Goal: Check status: Check status

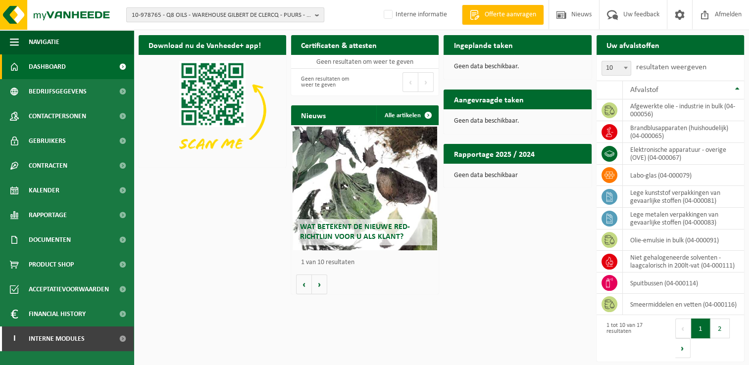
click at [169, 17] on span "10-978765 - Q8 OILS - WAREHOUSE GILBERT DE CLERCQ - PUURS - PUURS-[GEOGRAPHIC_D…" at bounding box center [221, 15] width 179 height 15
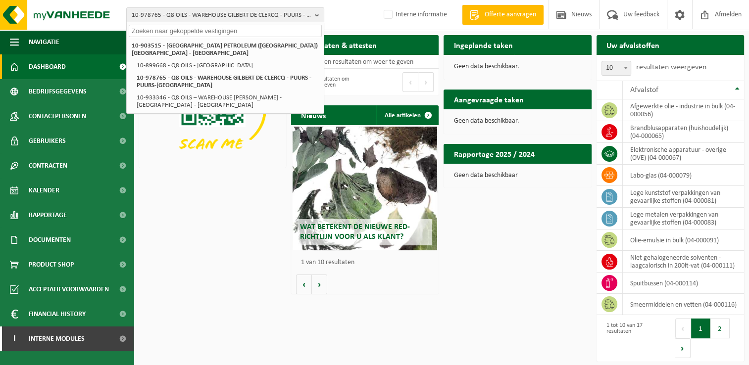
click at [175, 28] on input "text" at bounding box center [225, 31] width 193 height 12
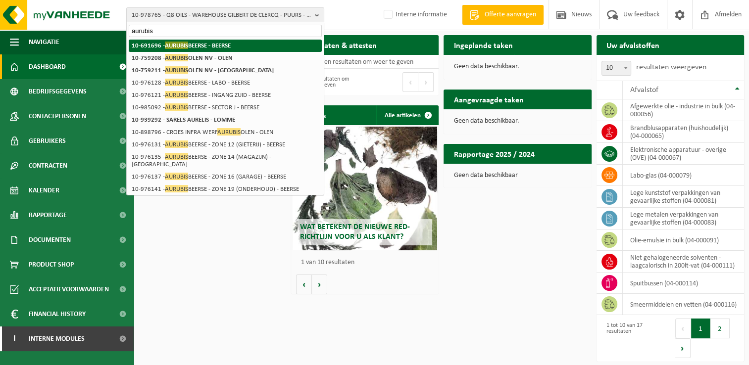
type input "aurubis"
click at [221, 43] on strong "10-691696 - AURUBIS BEERSE - BEERSE" at bounding box center [181, 45] width 99 height 7
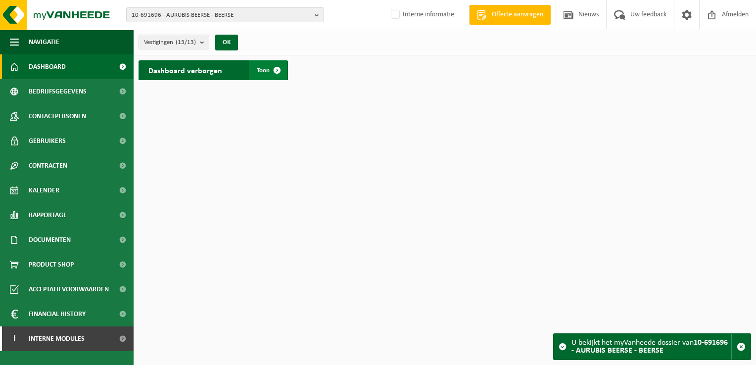
click at [277, 70] on span at bounding box center [277, 70] width 20 height 20
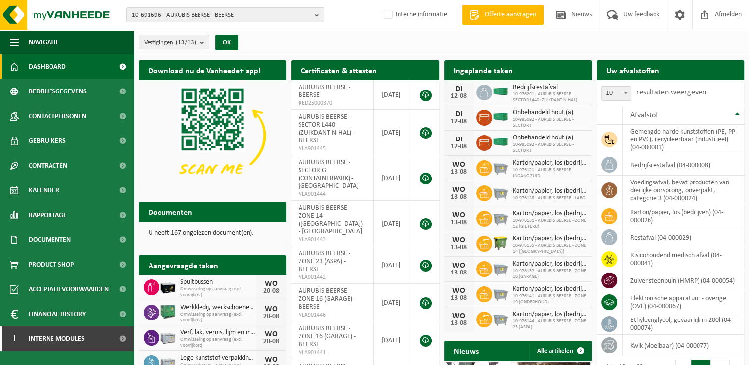
click at [662, 72] on h2 "Uw afvalstoffen" at bounding box center [632, 69] width 73 height 19
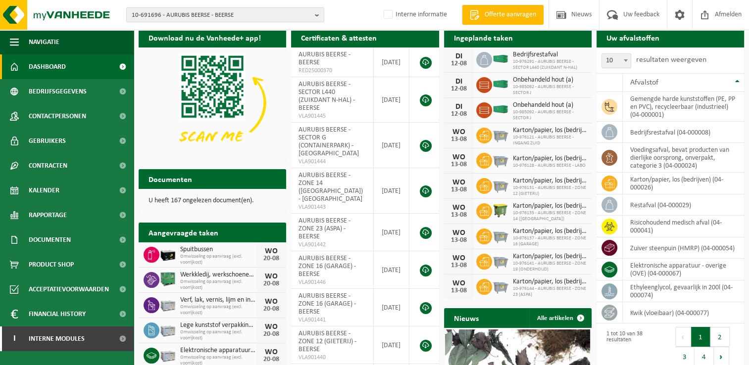
scroll to position [49, 0]
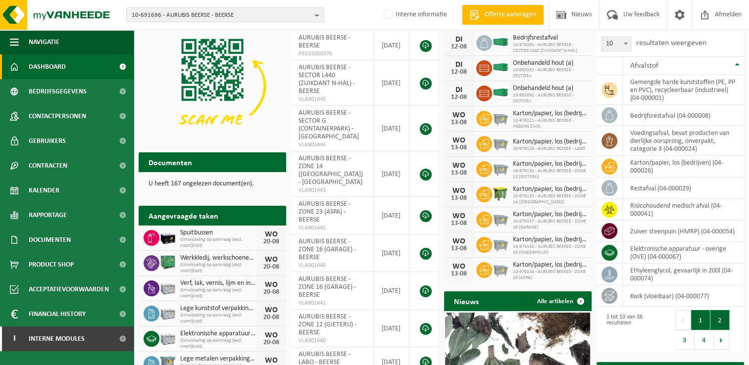
click at [718, 323] on button "2" at bounding box center [719, 320] width 19 height 20
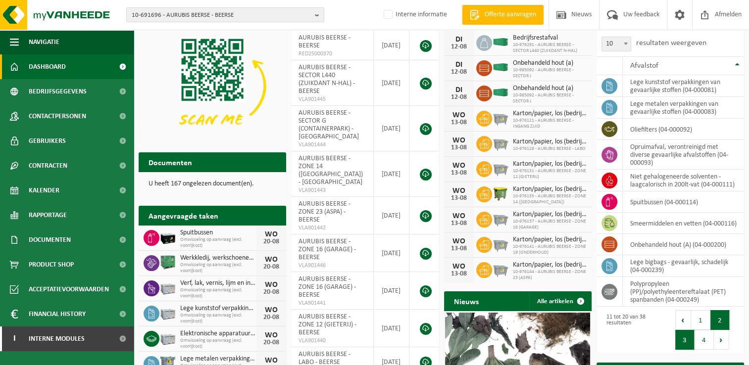
click at [689, 342] on button "3" at bounding box center [684, 340] width 19 height 20
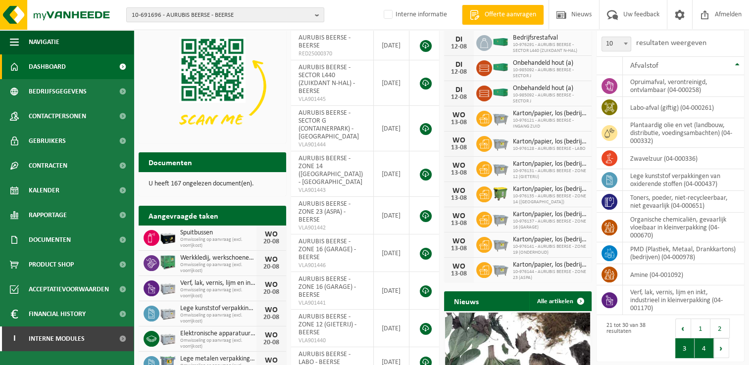
click at [703, 353] on button "4" at bounding box center [703, 349] width 19 height 20
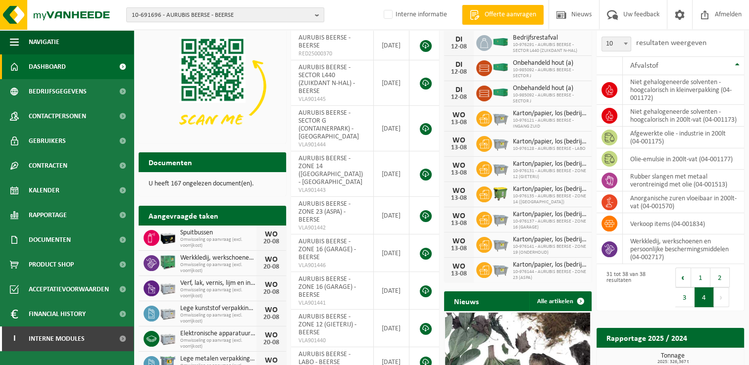
click at [689, 300] on button "3" at bounding box center [684, 298] width 19 height 20
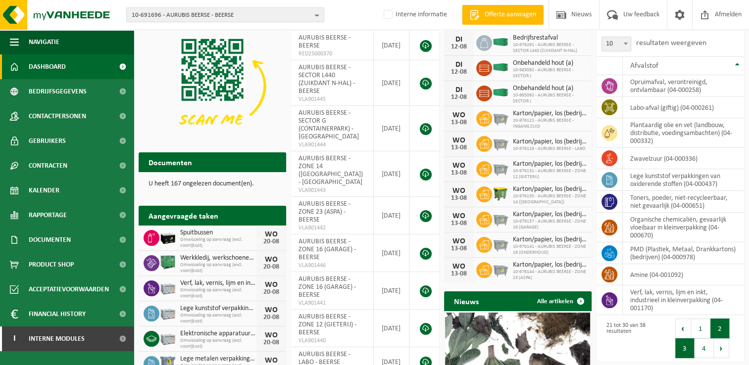
click at [726, 329] on button "2" at bounding box center [719, 329] width 19 height 20
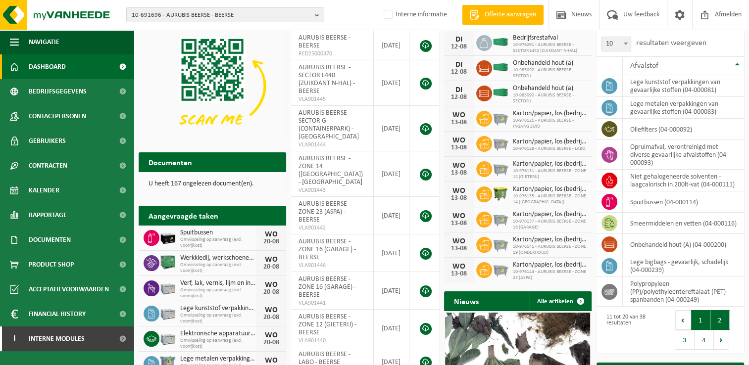
click at [701, 321] on button "1" at bounding box center [700, 320] width 19 height 20
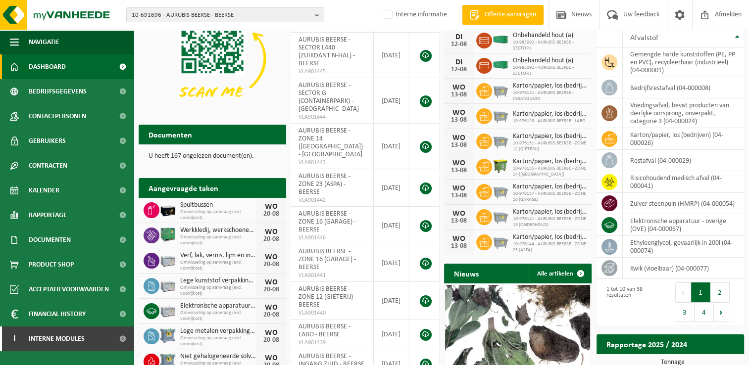
scroll to position [99, 0]
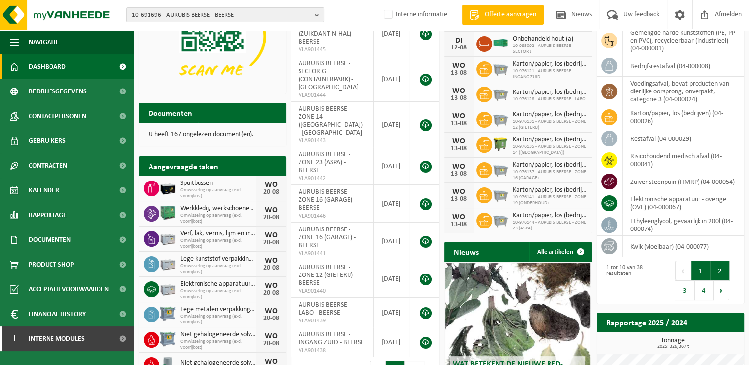
click at [716, 274] on button "2" at bounding box center [719, 271] width 19 height 20
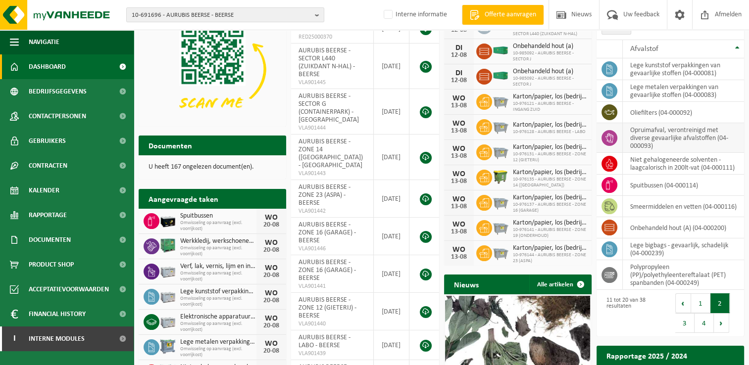
scroll to position [49, 0]
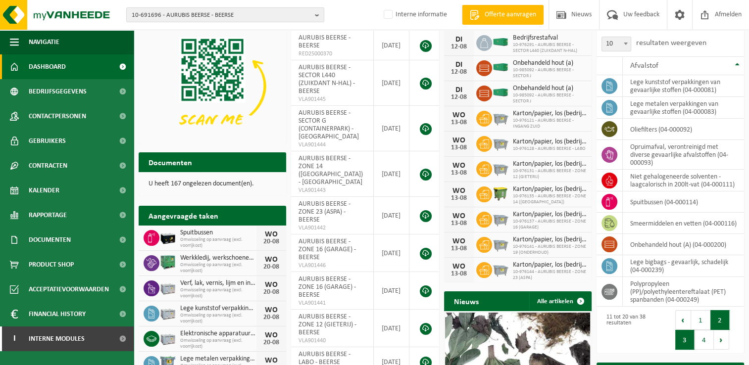
click at [680, 344] on button "3" at bounding box center [684, 340] width 19 height 20
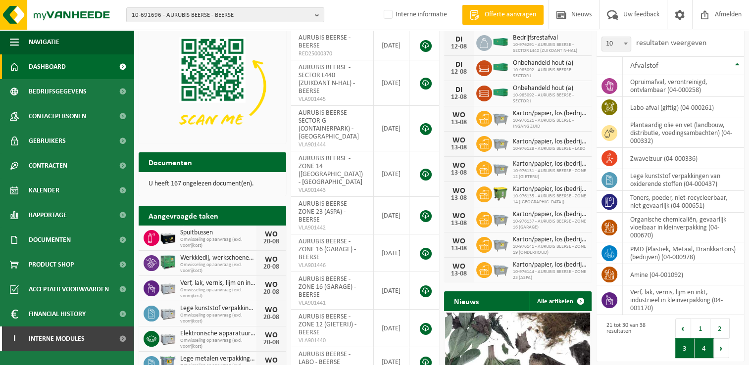
click at [702, 346] on button "4" at bounding box center [703, 349] width 19 height 20
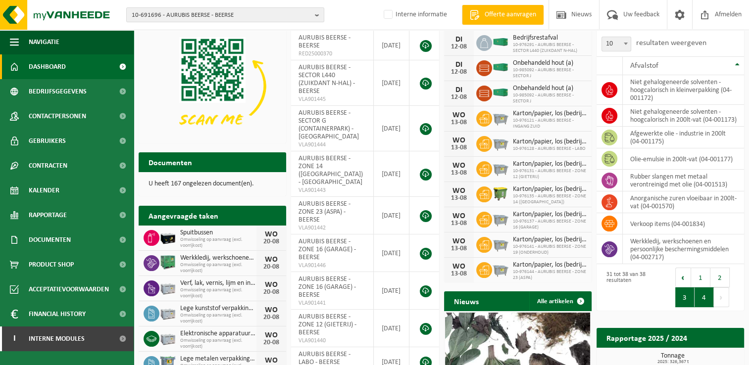
click at [685, 307] on button "3" at bounding box center [684, 298] width 19 height 20
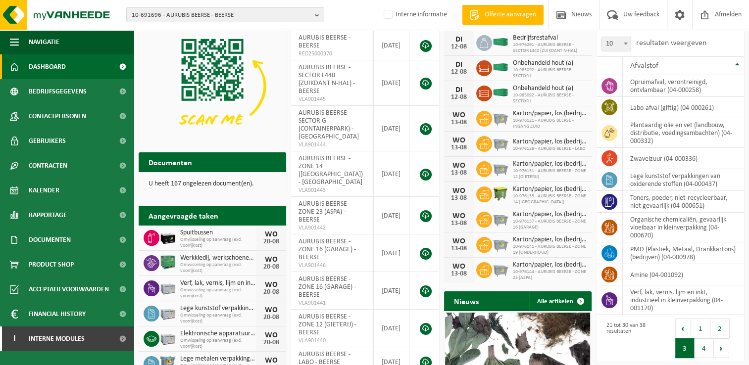
click at [726, 331] on button "2" at bounding box center [719, 329] width 19 height 20
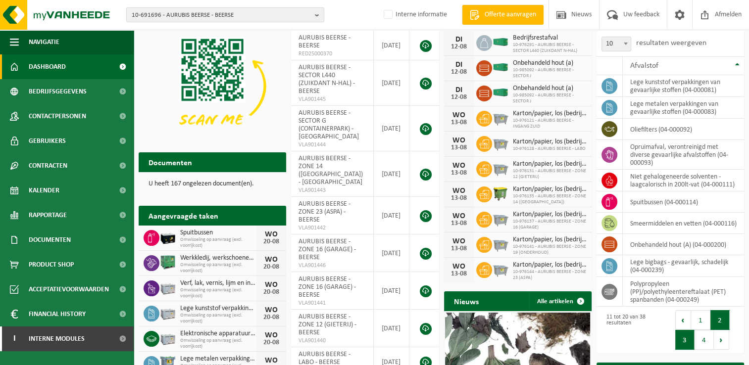
click at [687, 338] on button "3" at bounding box center [684, 340] width 19 height 20
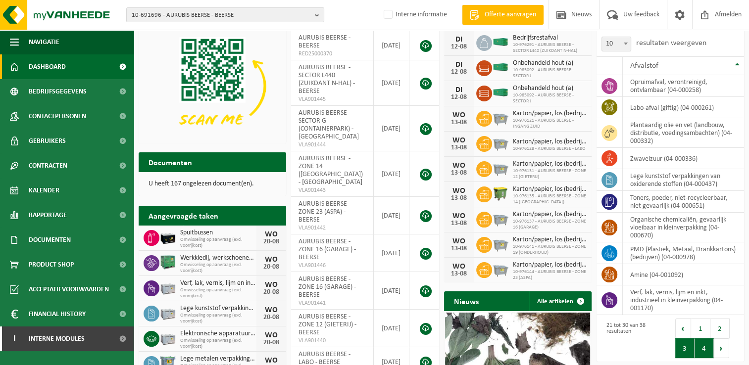
click at [702, 354] on button "4" at bounding box center [703, 349] width 19 height 20
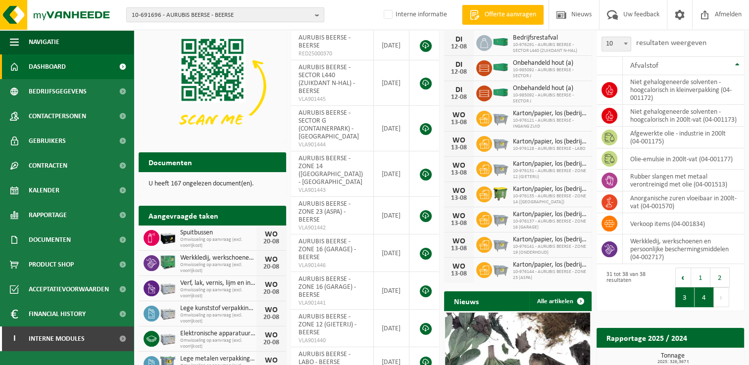
click at [689, 303] on button "3" at bounding box center [684, 298] width 19 height 20
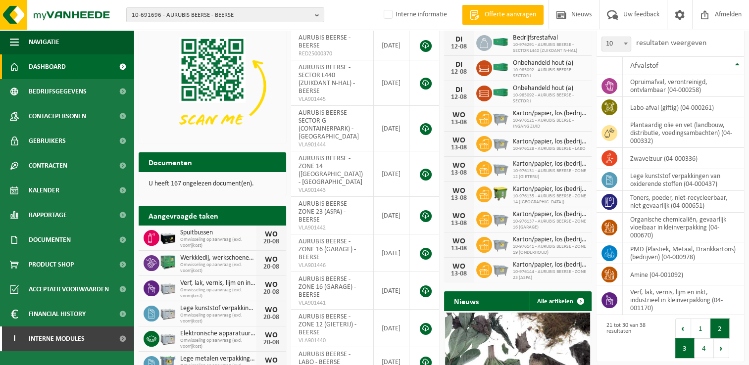
click at [719, 332] on button "2" at bounding box center [719, 329] width 19 height 20
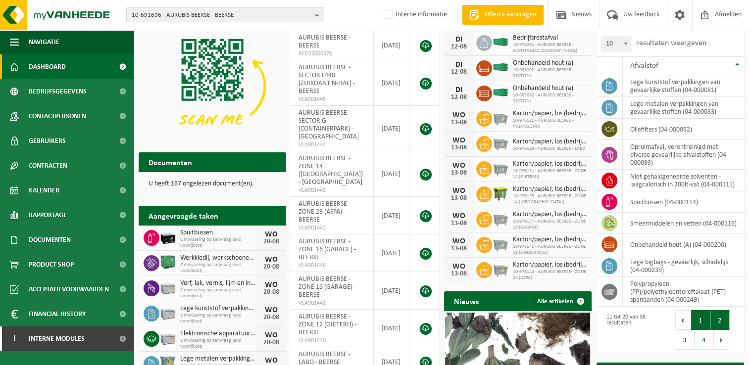
click at [706, 323] on button "1" at bounding box center [700, 320] width 19 height 20
